Goal: Task Accomplishment & Management: Manage account settings

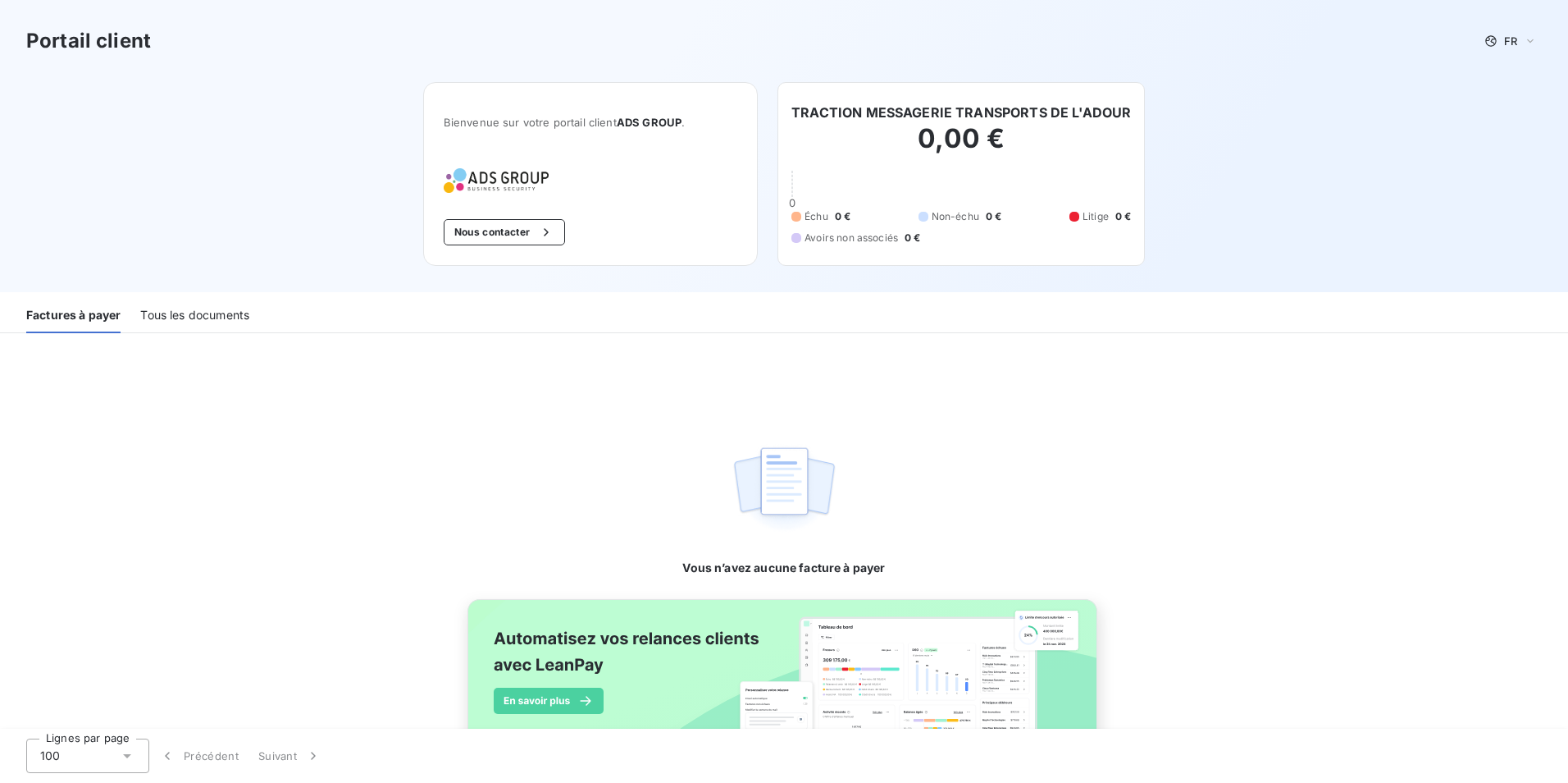
click at [213, 309] on div "Tous les documents" at bounding box center [194, 315] width 109 height 35
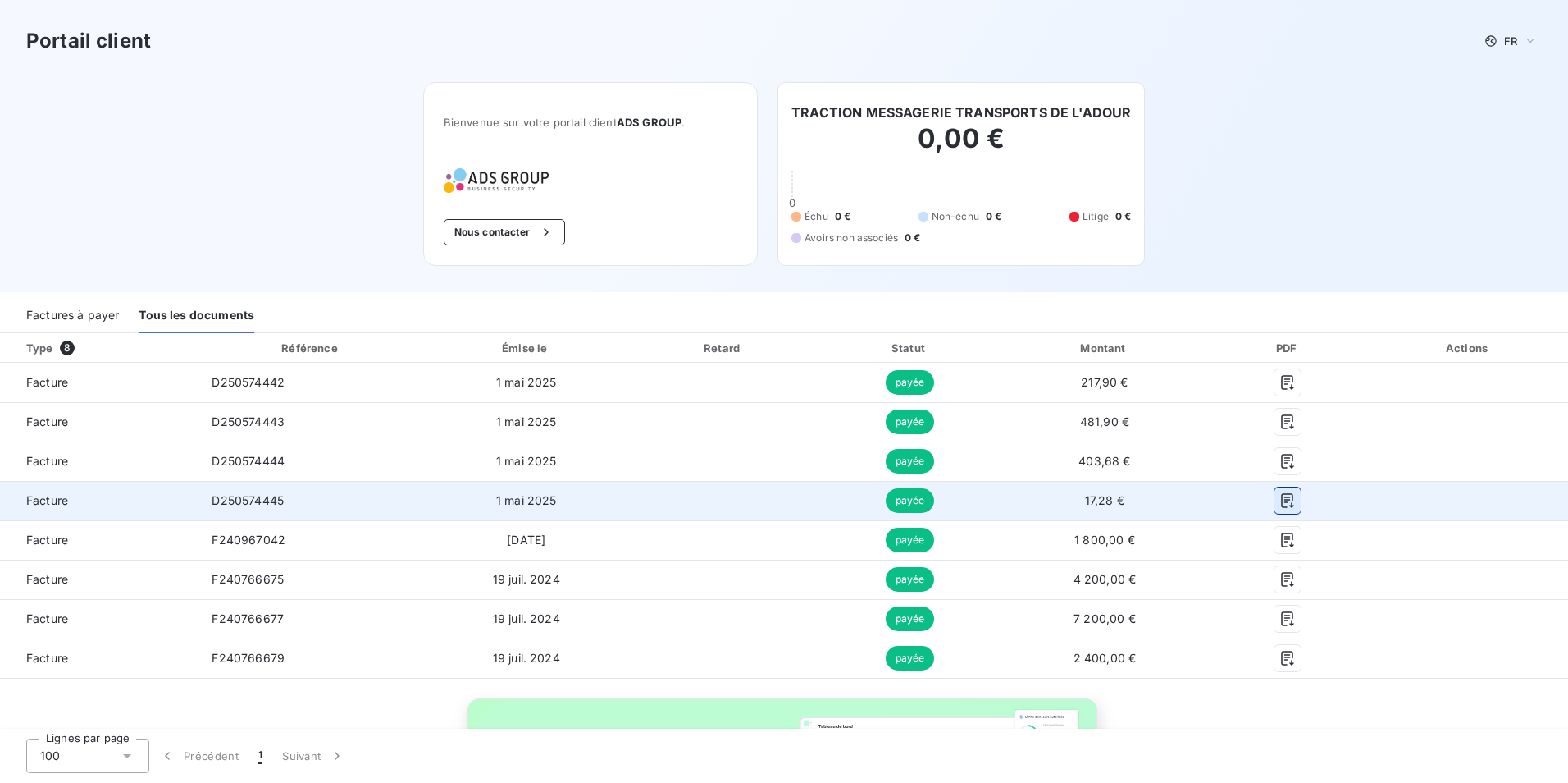
click at [1282, 502] on icon "button" at bounding box center [1287, 500] width 12 height 15
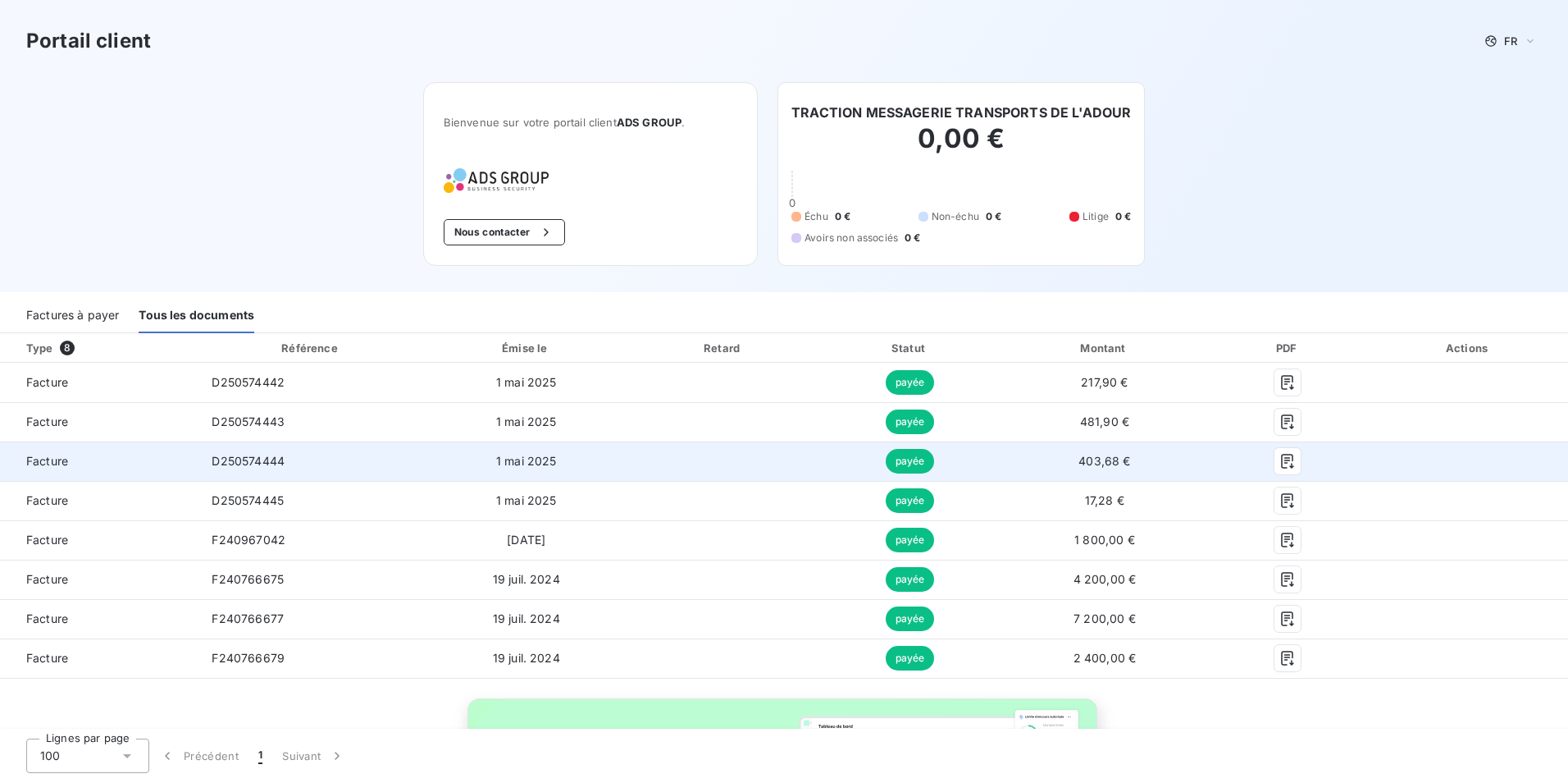
click at [1261, 459] on div at bounding box center [1287, 461] width 135 height 26
click at [1282, 458] on icon "button" at bounding box center [1287, 461] width 12 height 15
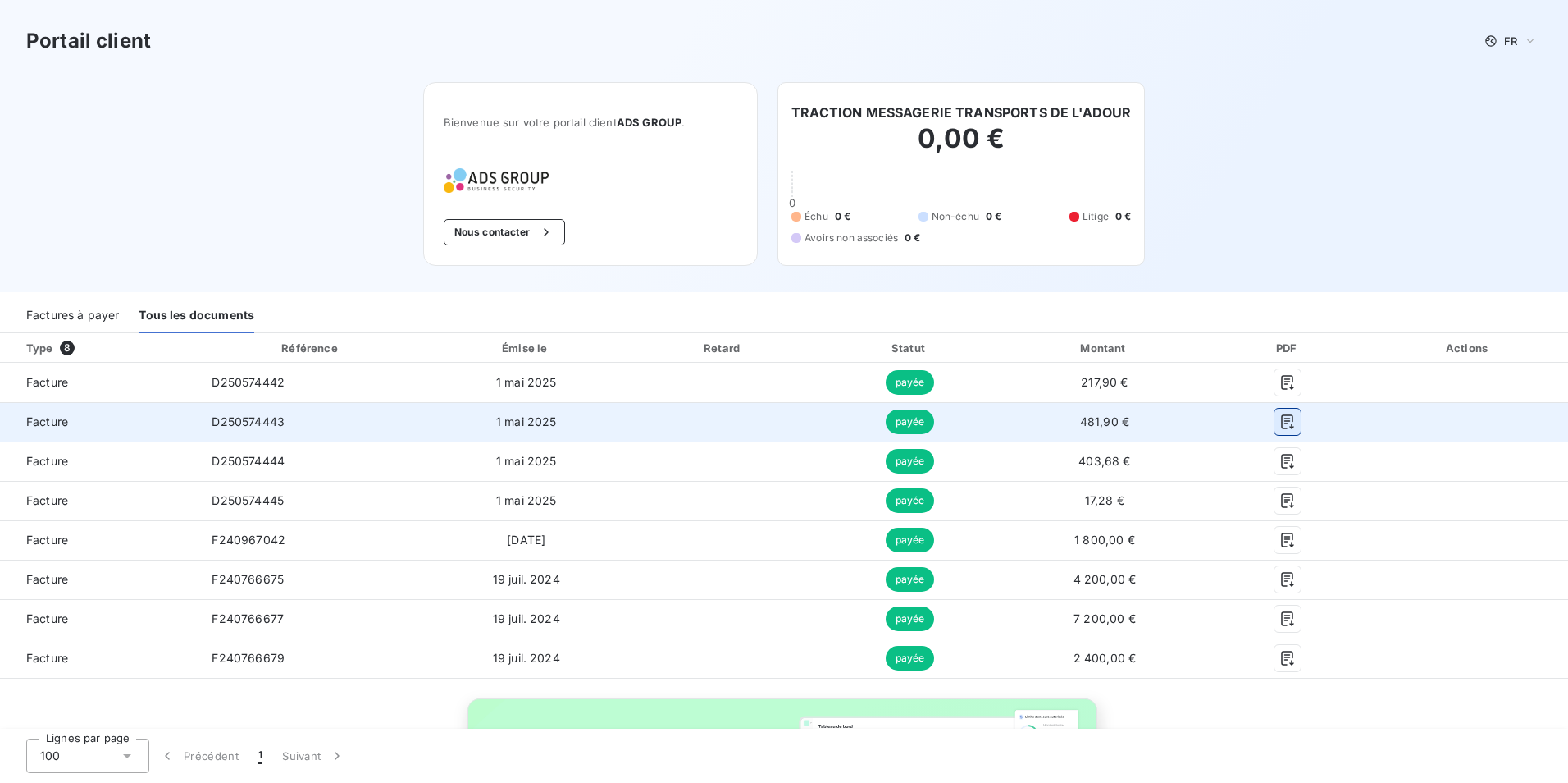
click at [1280, 430] on button "button" at bounding box center [1287, 422] width 26 height 26
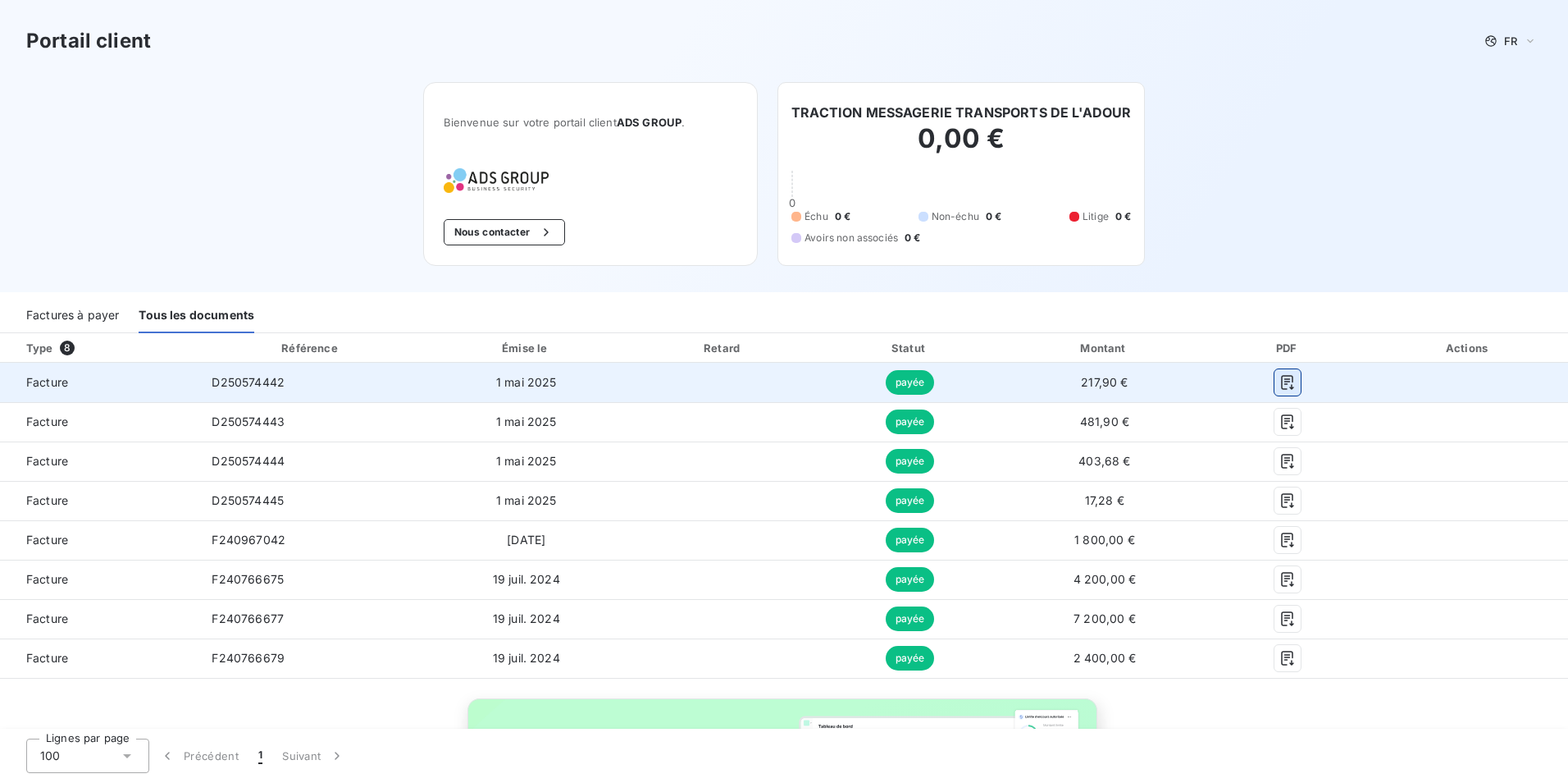
click at [1282, 376] on icon "button" at bounding box center [1287, 382] width 12 height 15
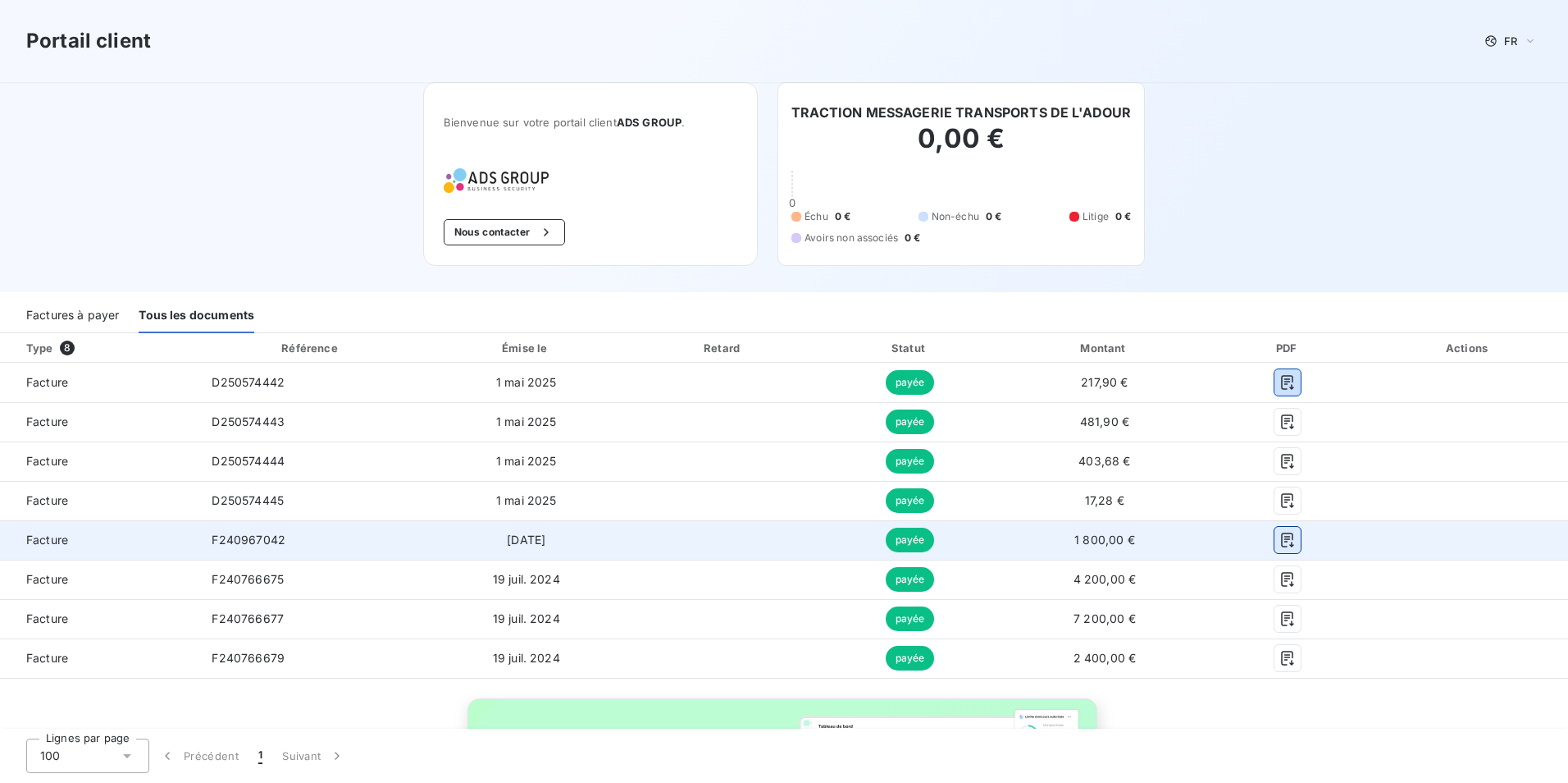
scroll to position [170, 0]
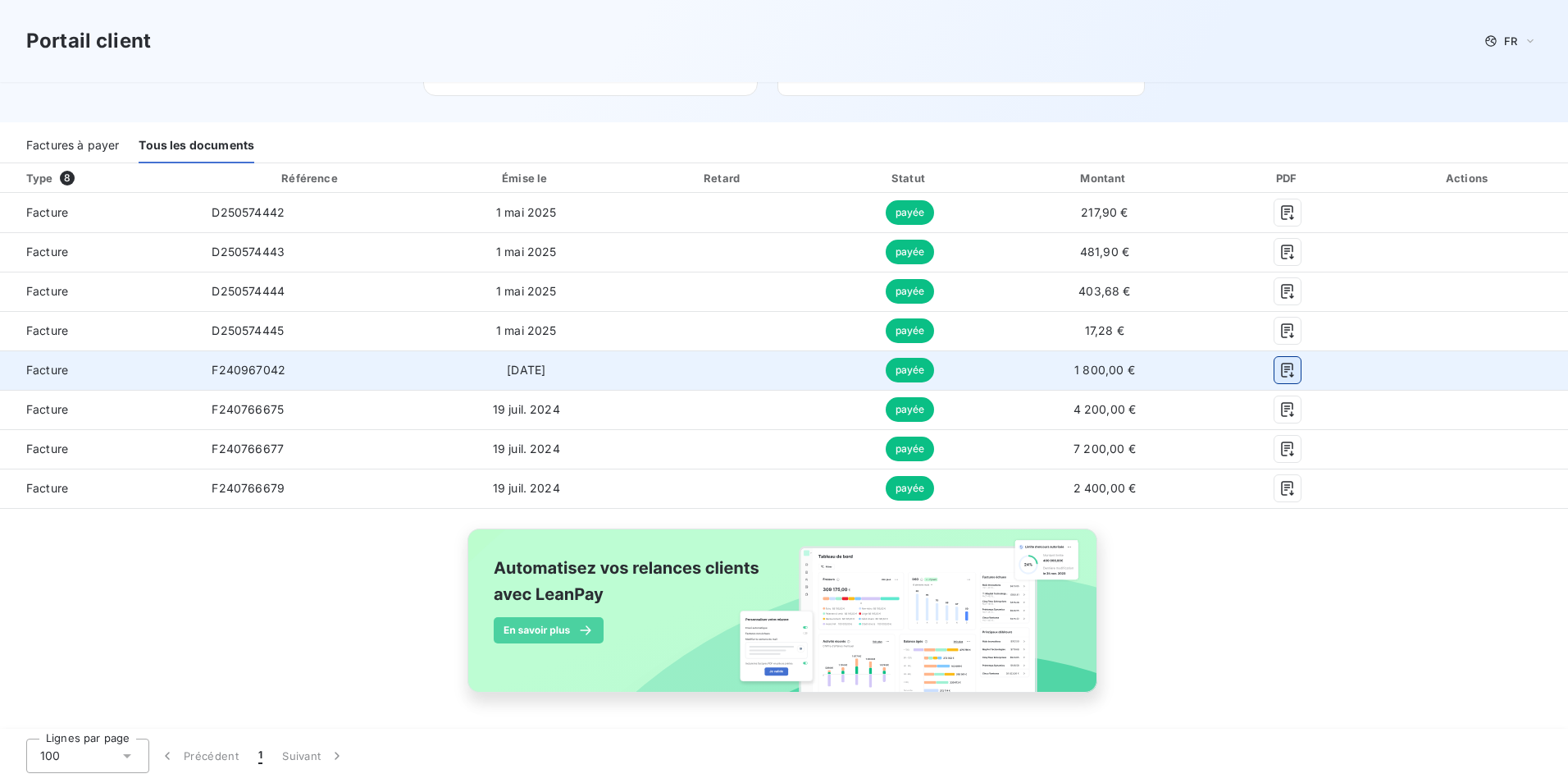
click at [1279, 368] on icon "button" at bounding box center [1286, 369] width 16 height 16
